Goal: Transaction & Acquisition: Purchase product/service

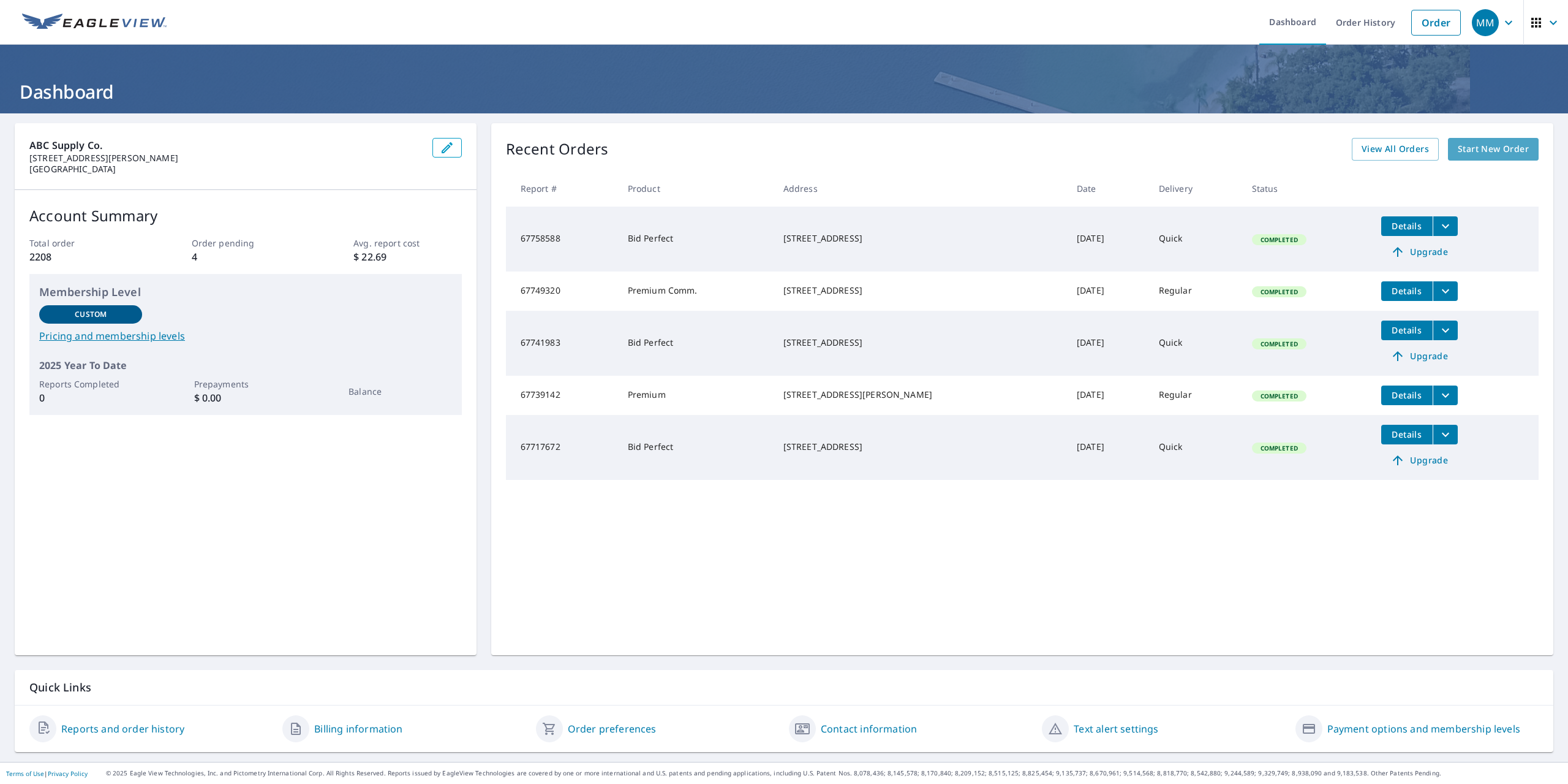
click at [1498, 149] on span "Start New Order" at bounding box center [1493, 148] width 71 height 15
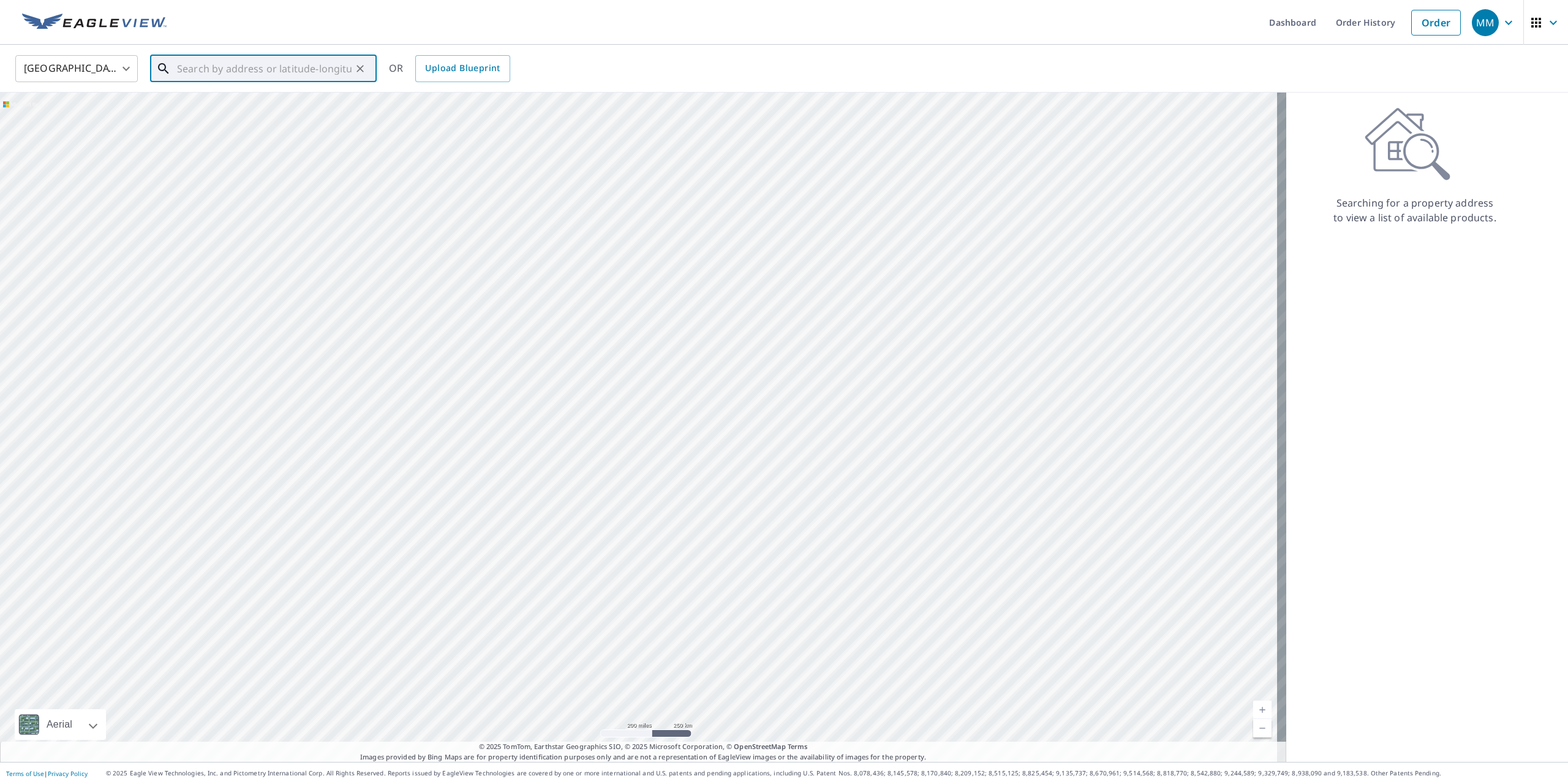
click at [229, 72] on input "text" at bounding box center [265, 68] width 175 height 34
click at [217, 113] on p "[GEOGRAPHIC_DATA]" at bounding box center [271, 117] width 192 height 12
type input "[STREET_ADDRESS][PERSON_NAME]"
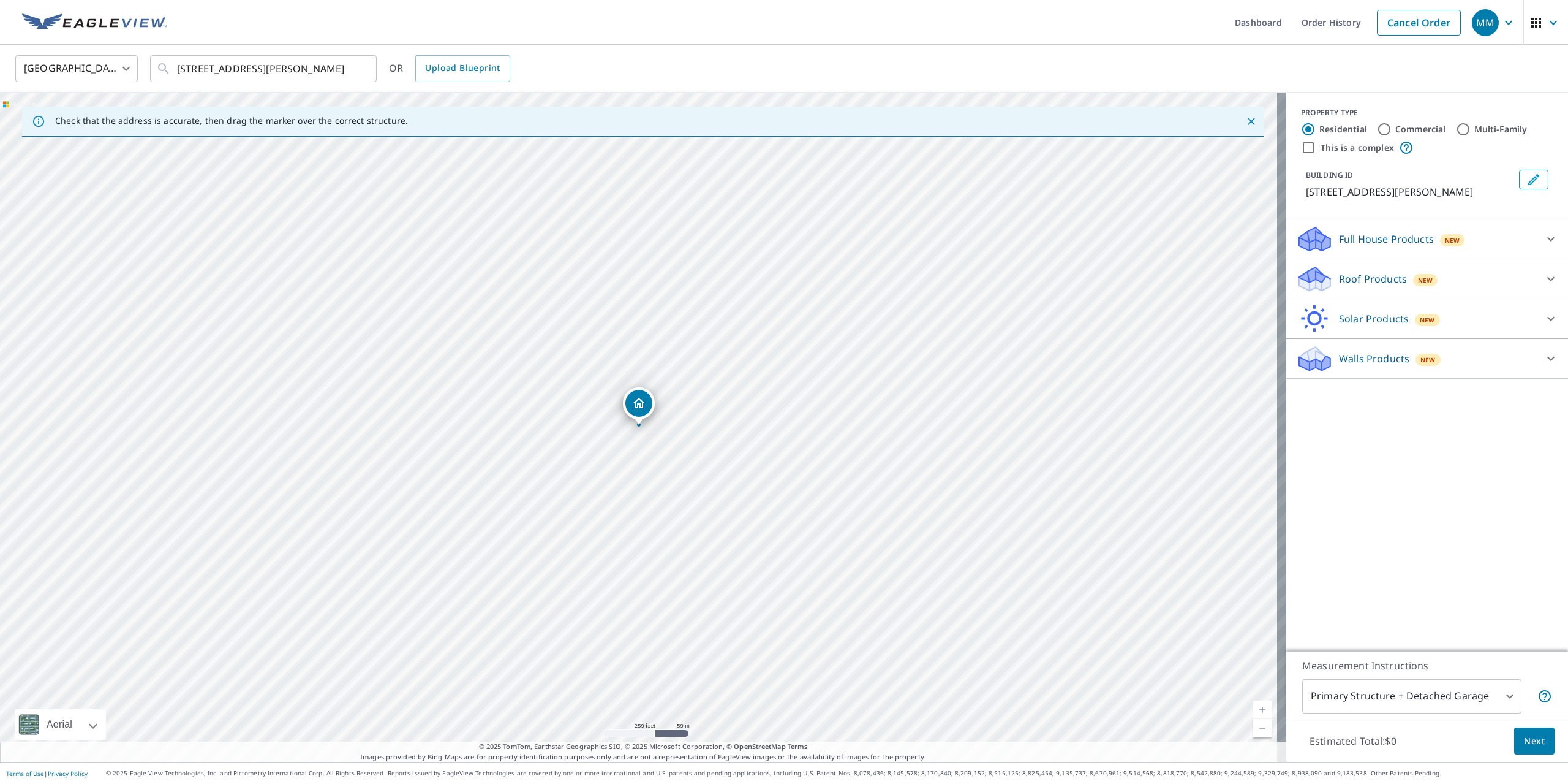
click at [1349, 278] on p "Roof Products" at bounding box center [1372, 279] width 68 height 15
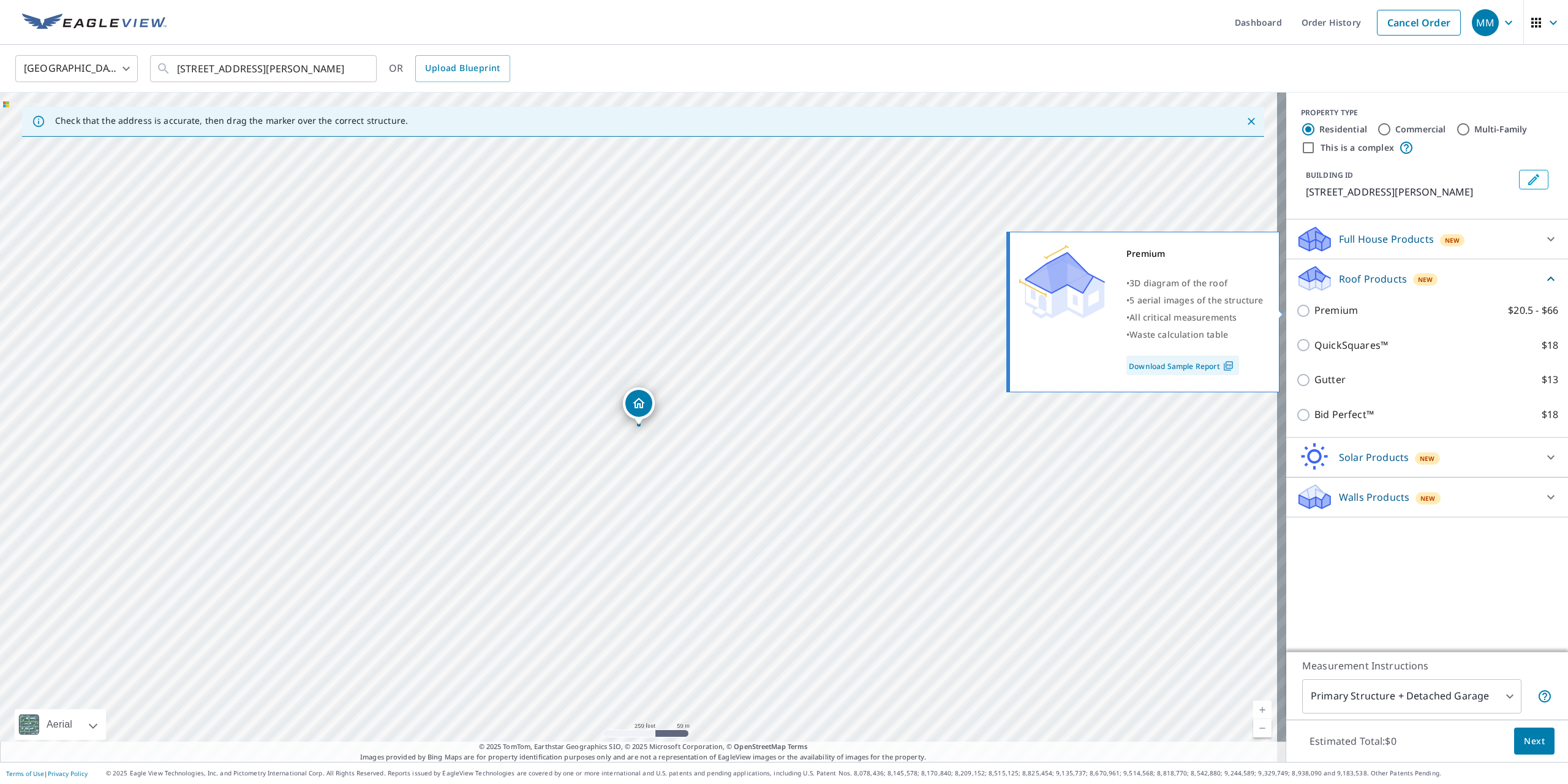
click at [1323, 312] on p "Premium" at bounding box center [1336, 310] width 43 height 15
click at [1315, 312] on input "Premium $20.5 - $66" at bounding box center [1305, 311] width 19 height 15
checkbox input "true"
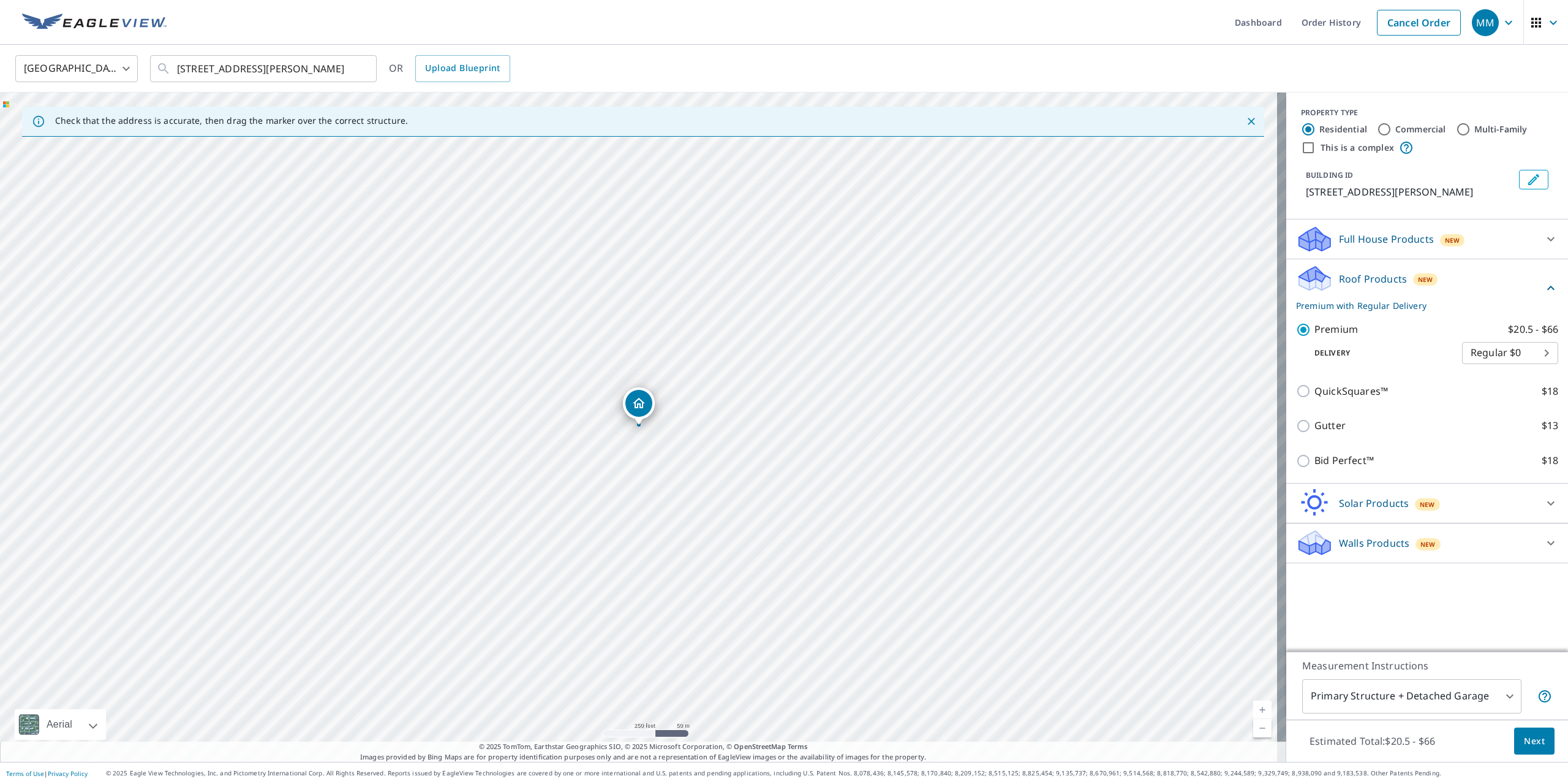
click at [1529, 741] on span "Next" at bounding box center [1534, 741] width 21 height 15
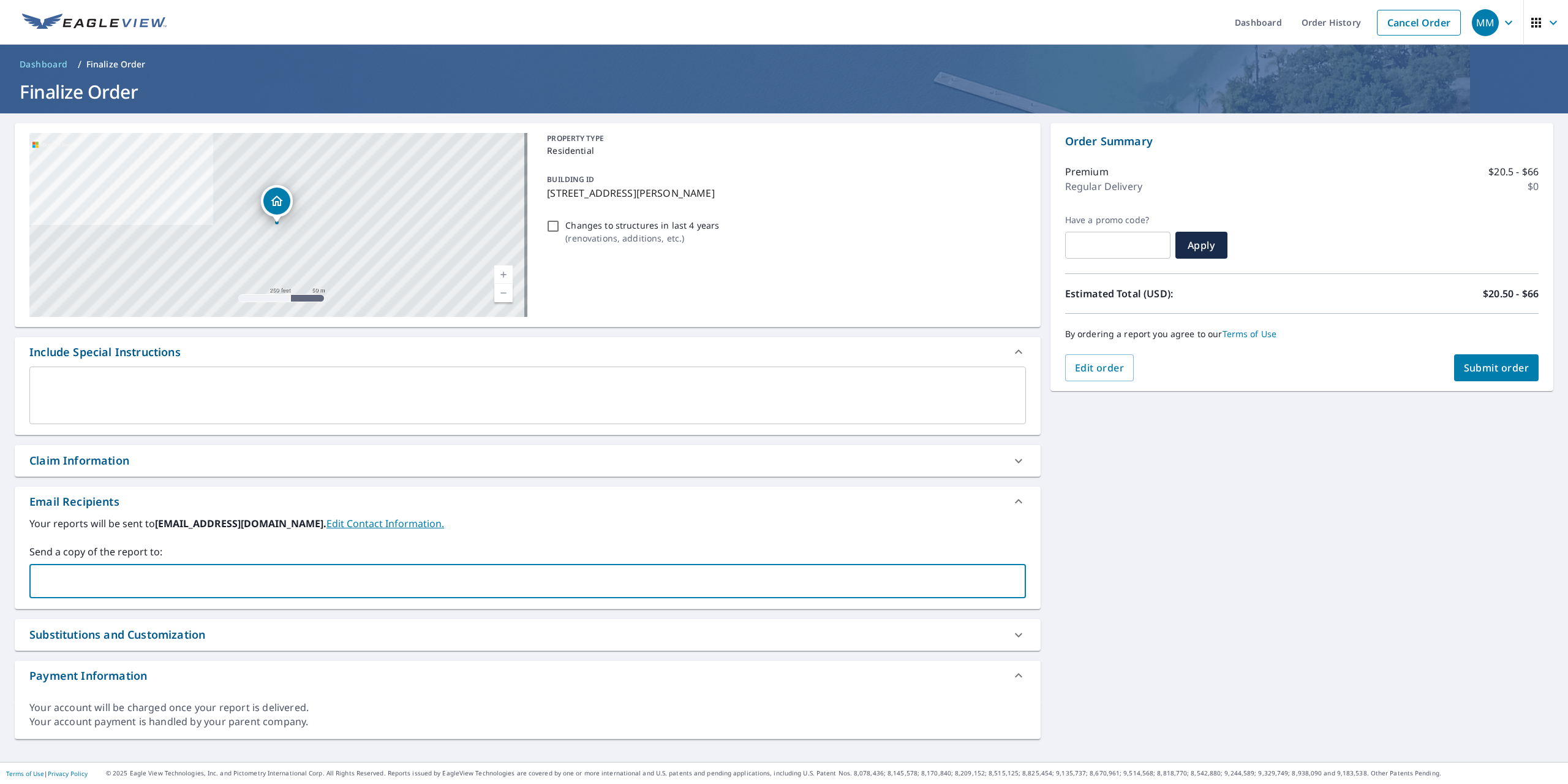
click at [65, 573] on input "text" at bounding box center [519, 581] width 967 height 23
type input "[EMAIL_ADDRESS][DOMAIN_NAME]"
click at [1487, 370] on span "Submit order" at bounding box center [1497, 367] width 65 height 13
